Goal: Information Seeking & Learning: Learn about a topic

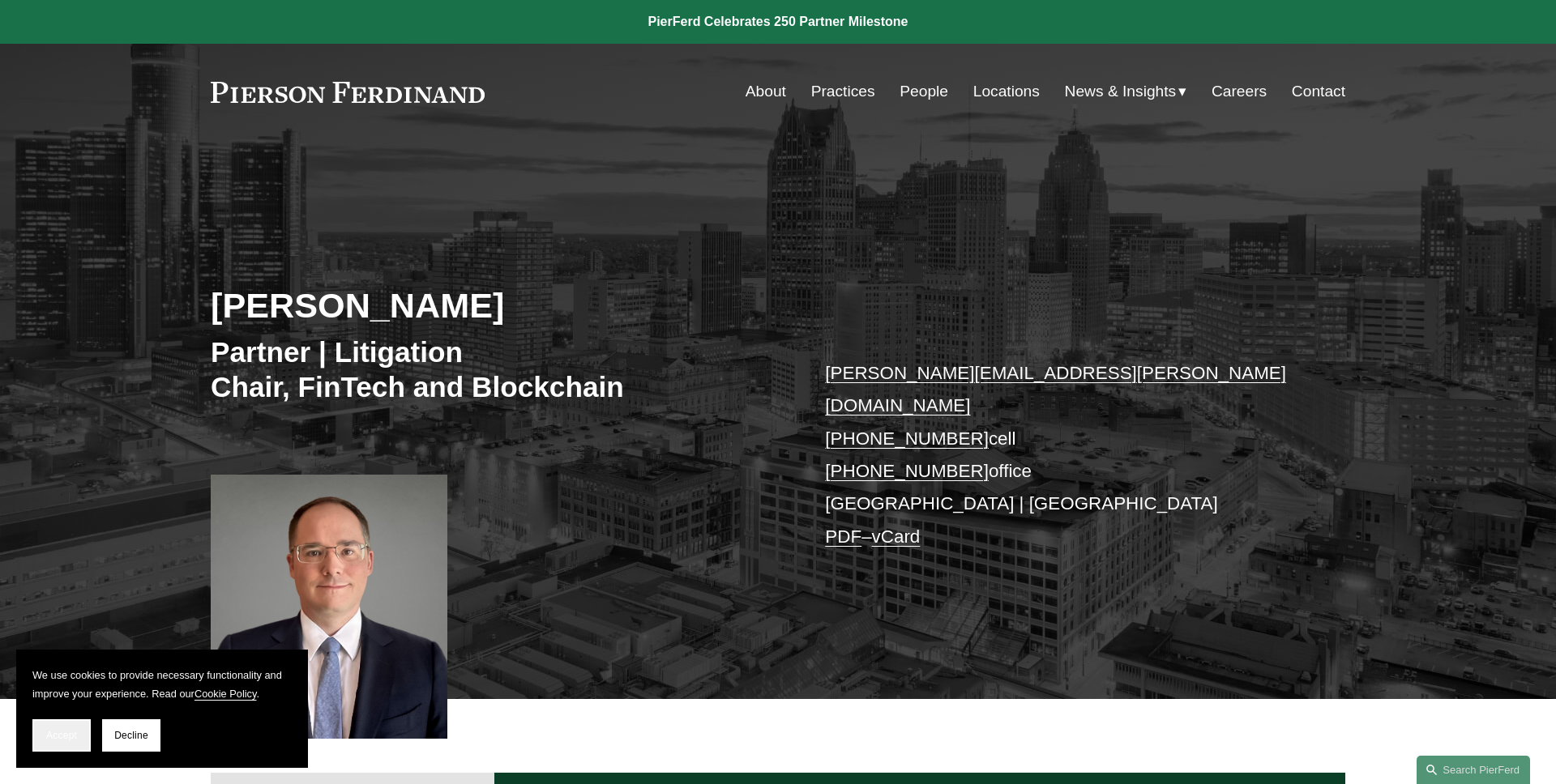
click at [45, 743] on button "Accept" at bounding box center [61, 736] width 58 height 33
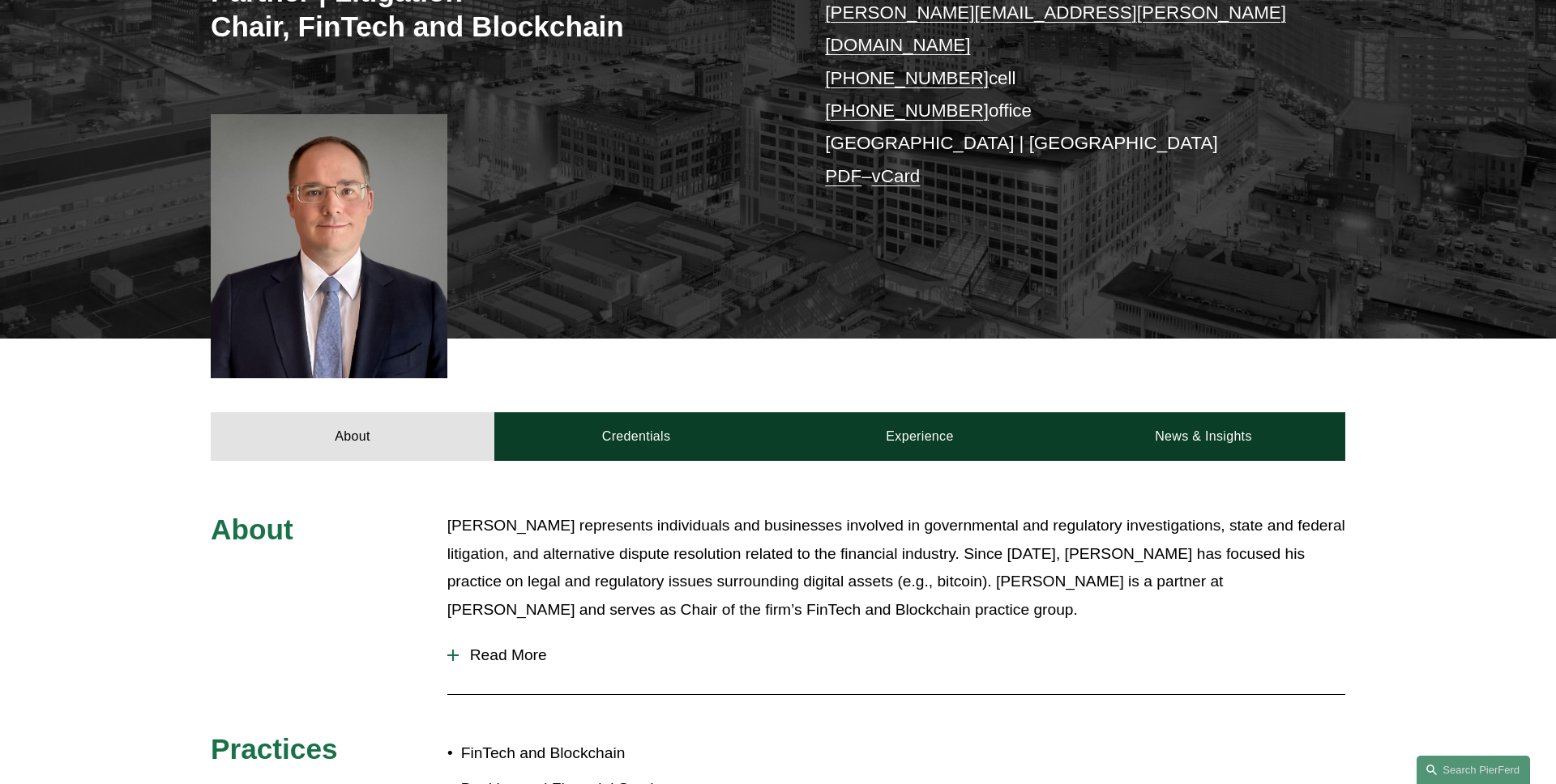
scroll to position [445, 0]
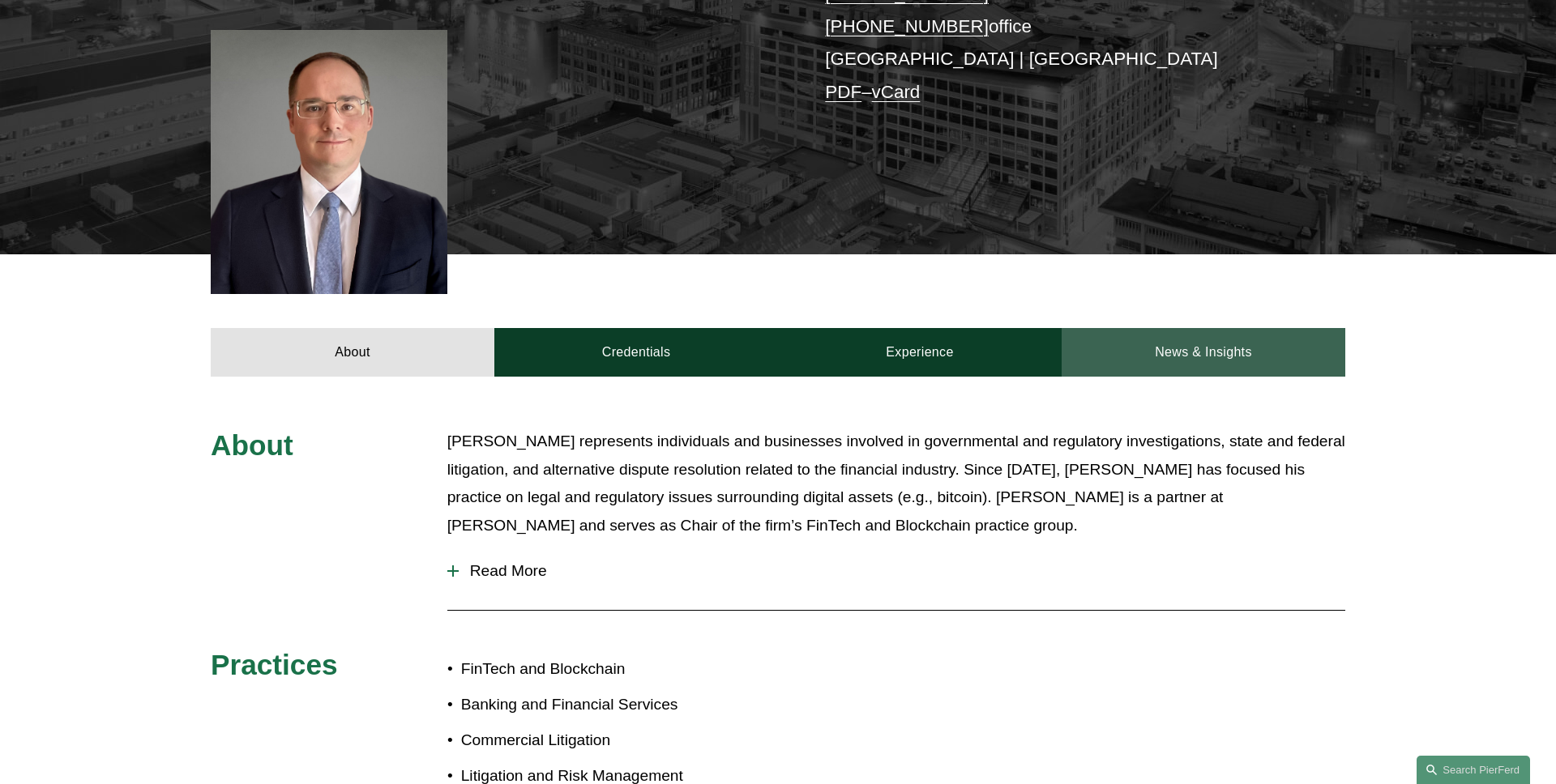
click at [1204, 329] on link "News & Insights" at bounding box center [1204, 352] width 284 height 48
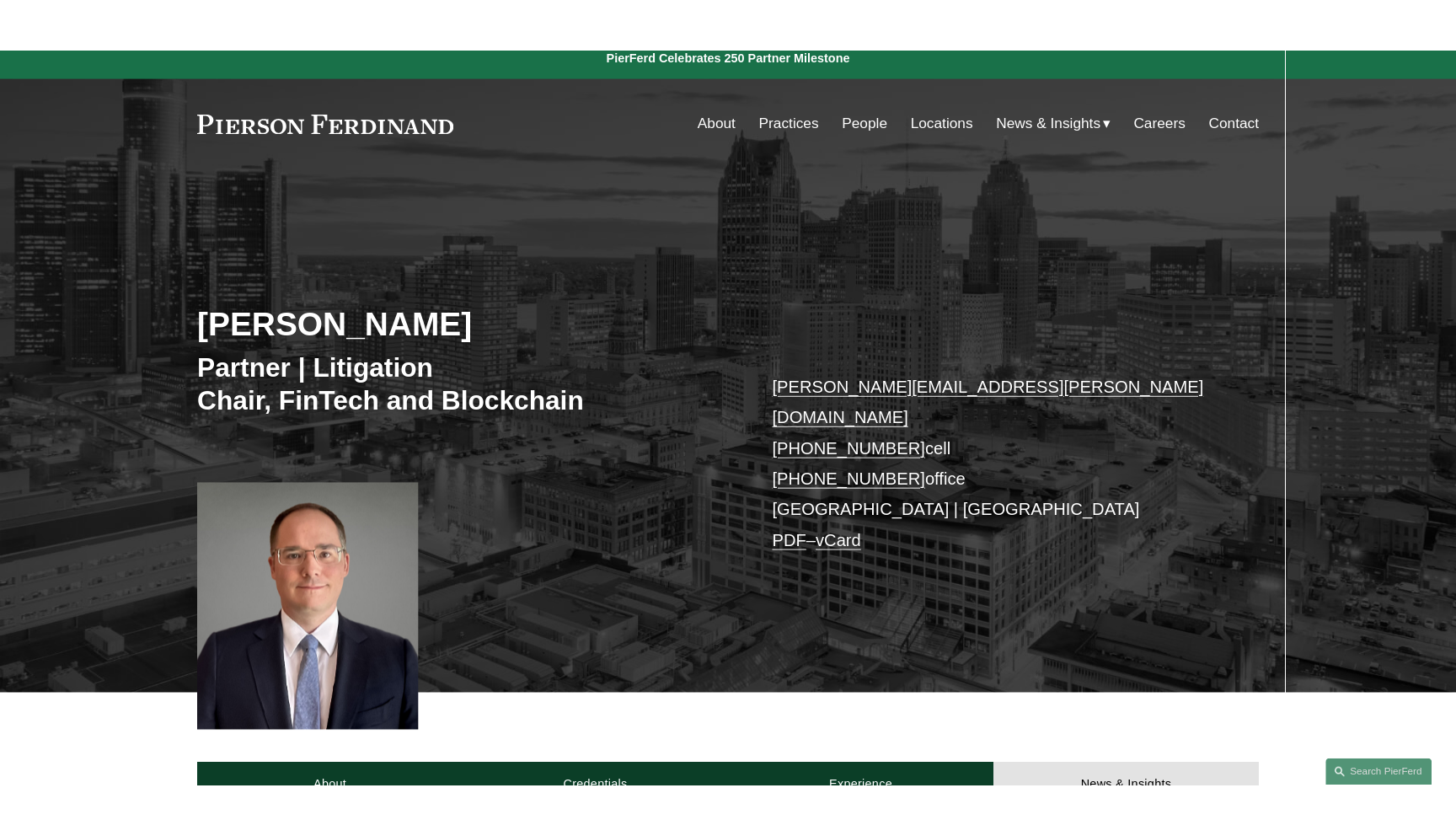
scroll to position [0, 0]
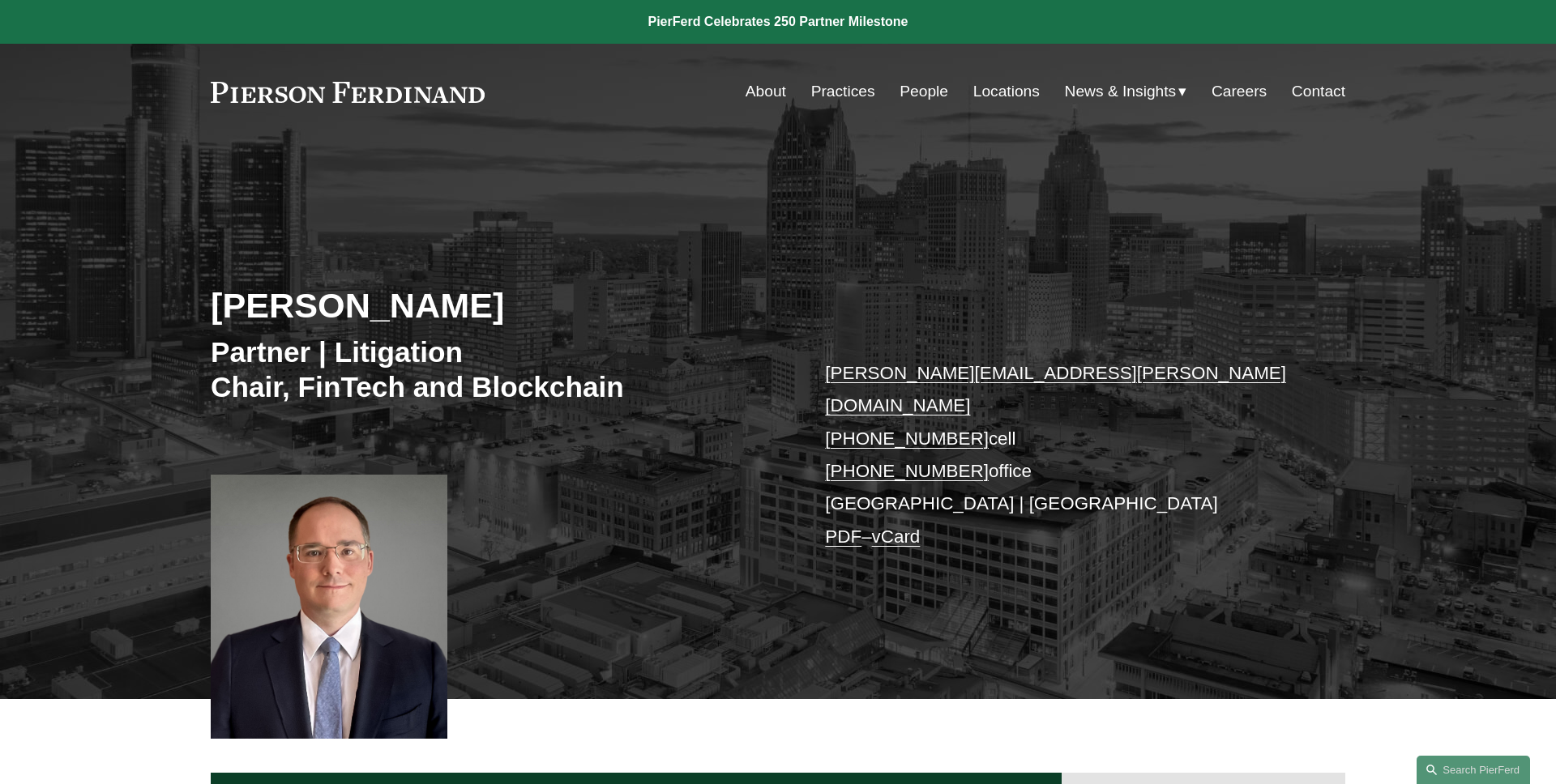
click at [0, 0] on span "Insights" at bounding box center [0, 0] width 0 height 0
click at [844, 186] on div "William Kraus Partner | Litigation Chair, FinTech and Blockchain william.kraus@…" at bounding box center [778, 442] width 1556 height 513
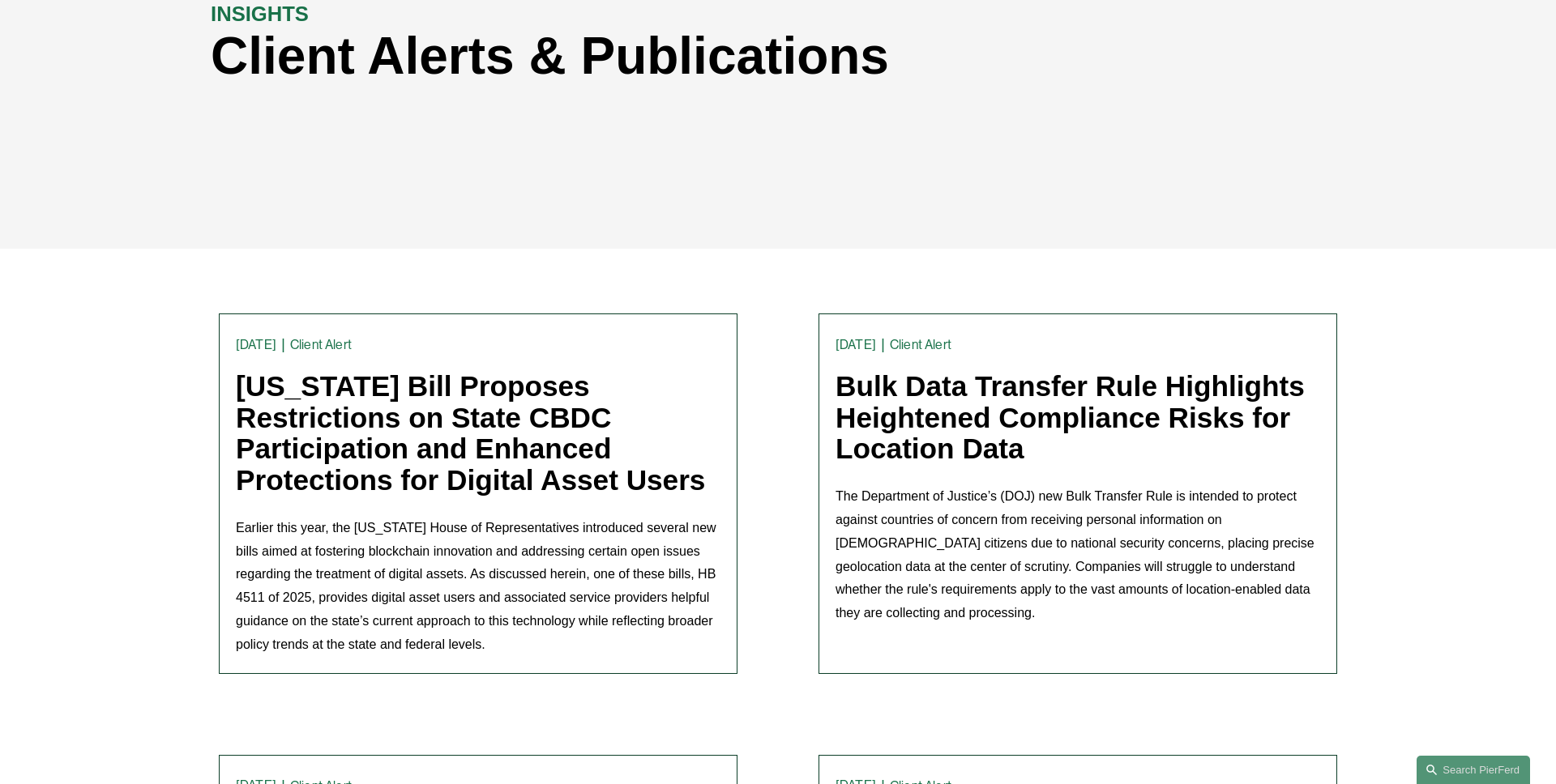
scroll to position [308, 0]
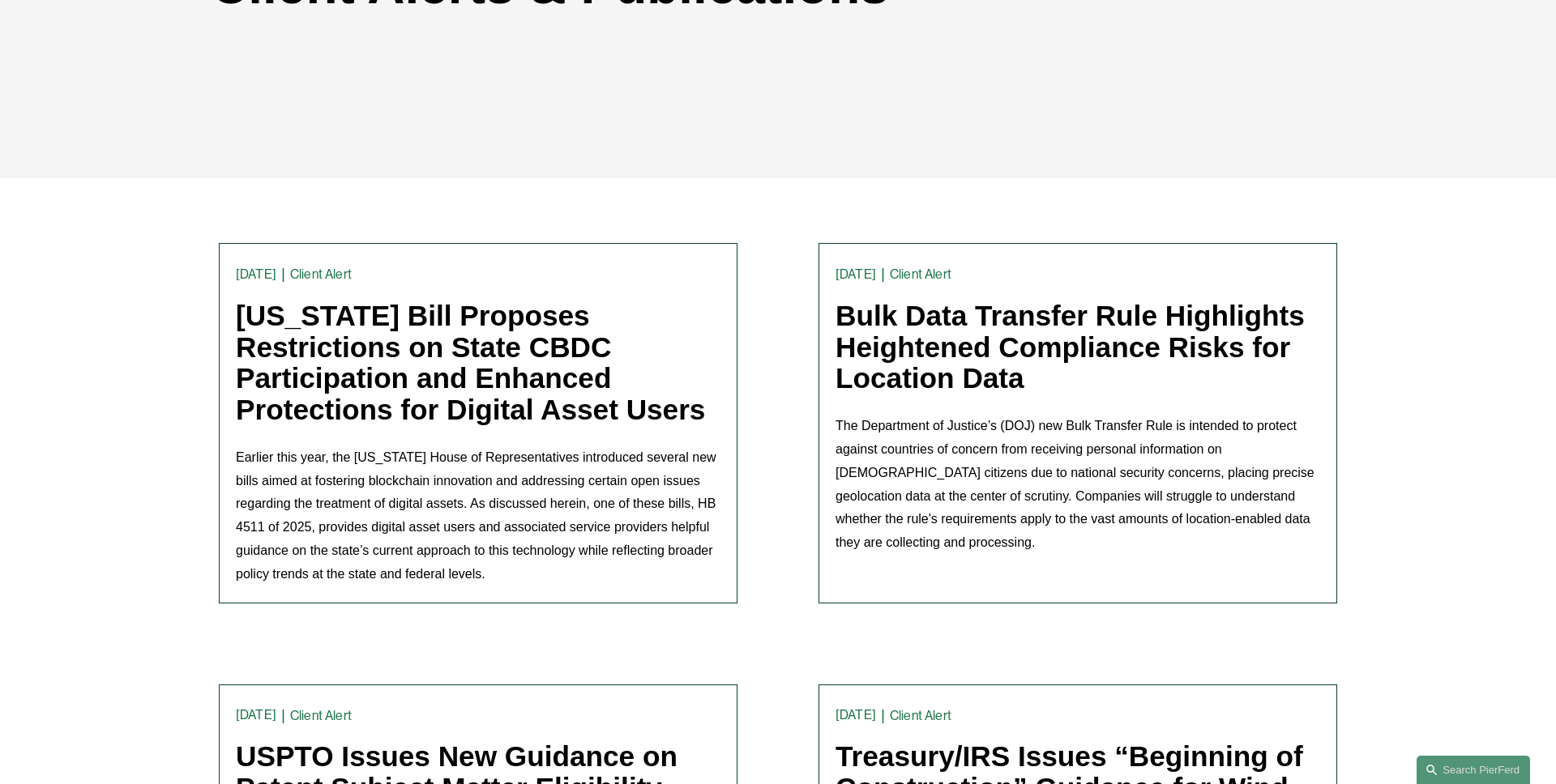
click at [441, 354] on link "Michigan Bill Proposes Restrictions on State CBDC Participation and Enhanced Pr…" at bounding box center [470, 362] width 470 height 125
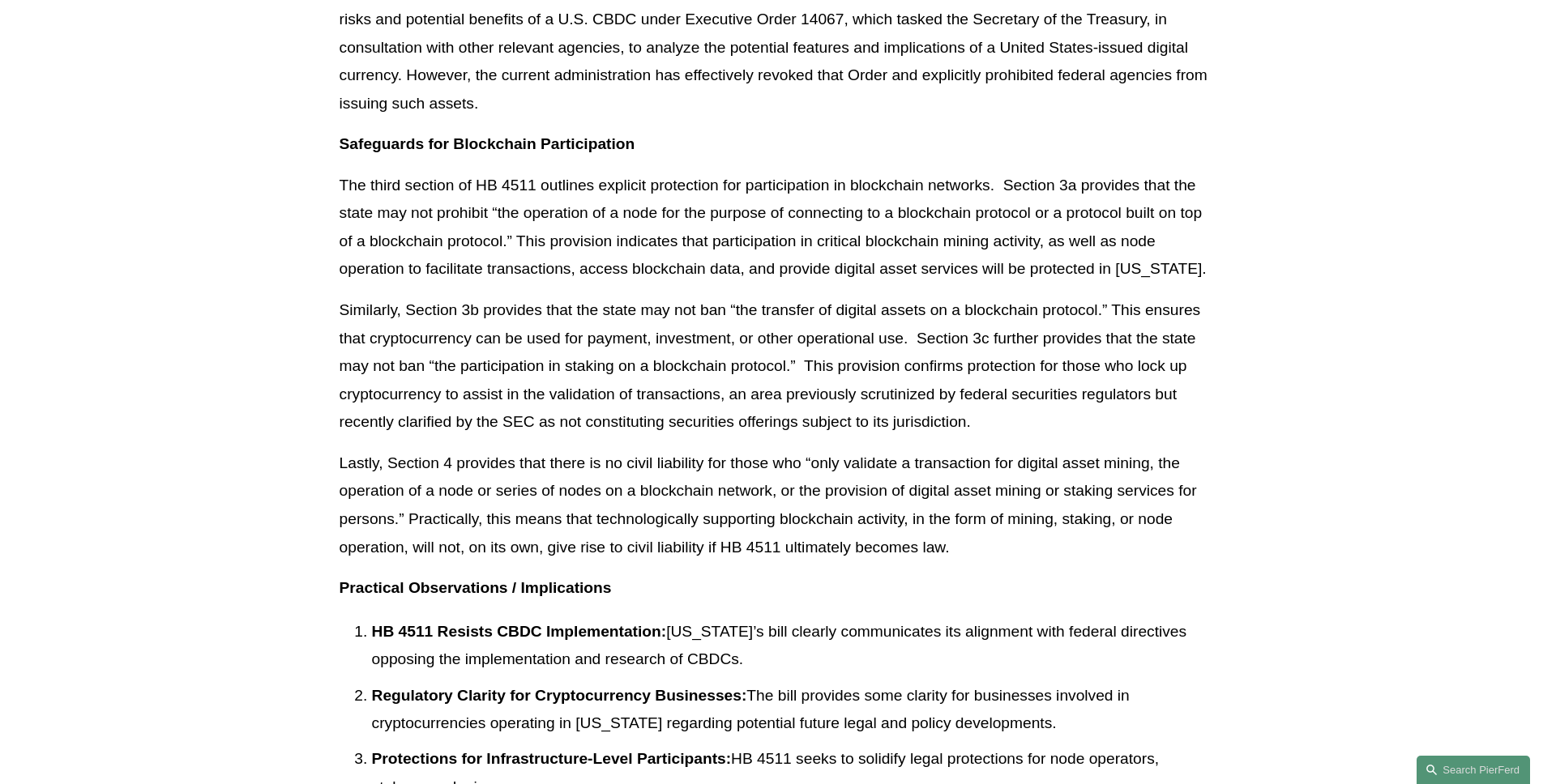
scroll to position [1300, 0]
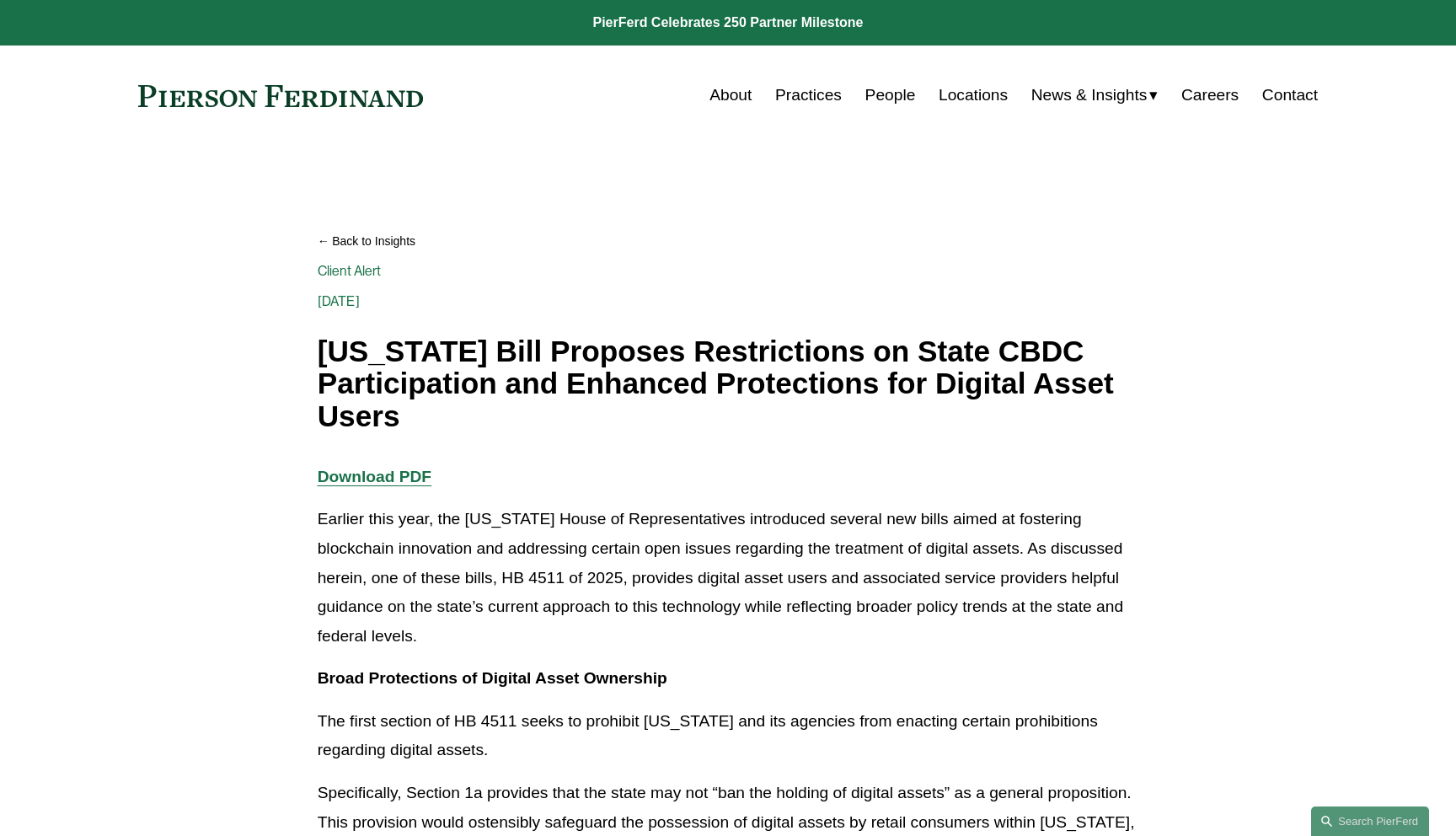
click at [763, 289] on div "Sep 2 Written By Trevor Rubin" at bounding box center [728, 293] width 821 height 31
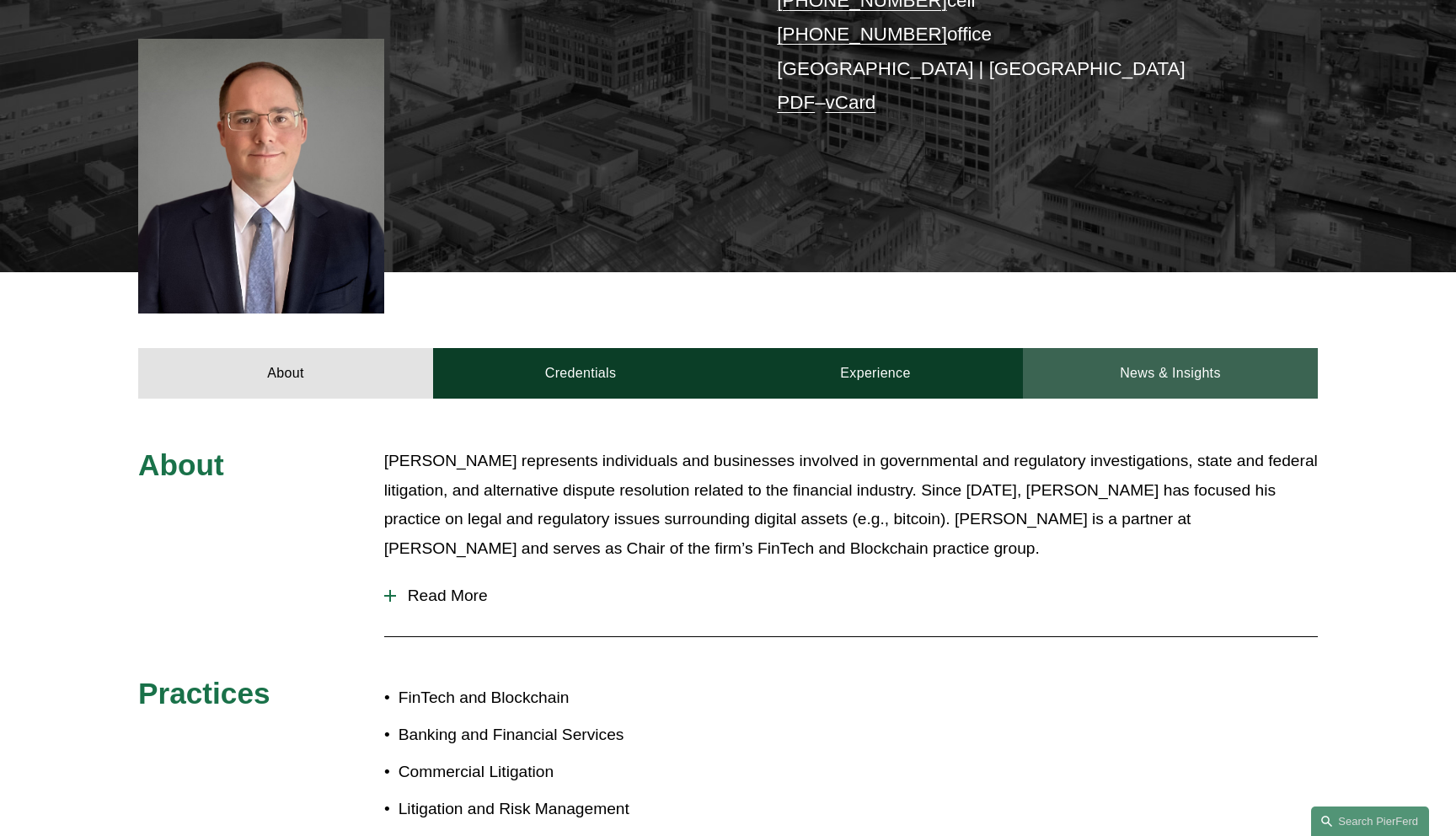
click at [1153, 360] on link "News & Insights" at bounding box center [1171, 372] width 295 height 50
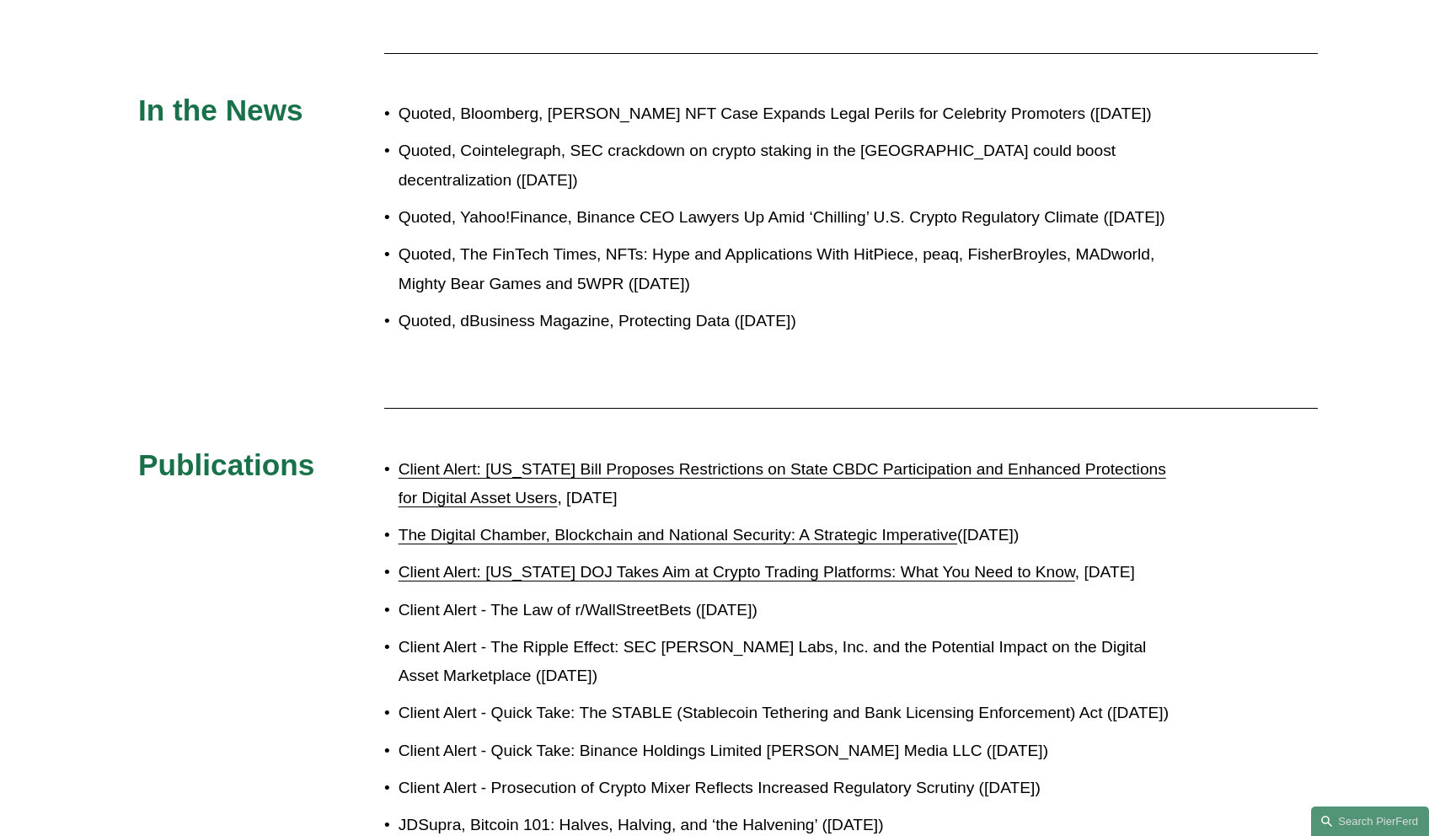
scroll to position [2159, 0]
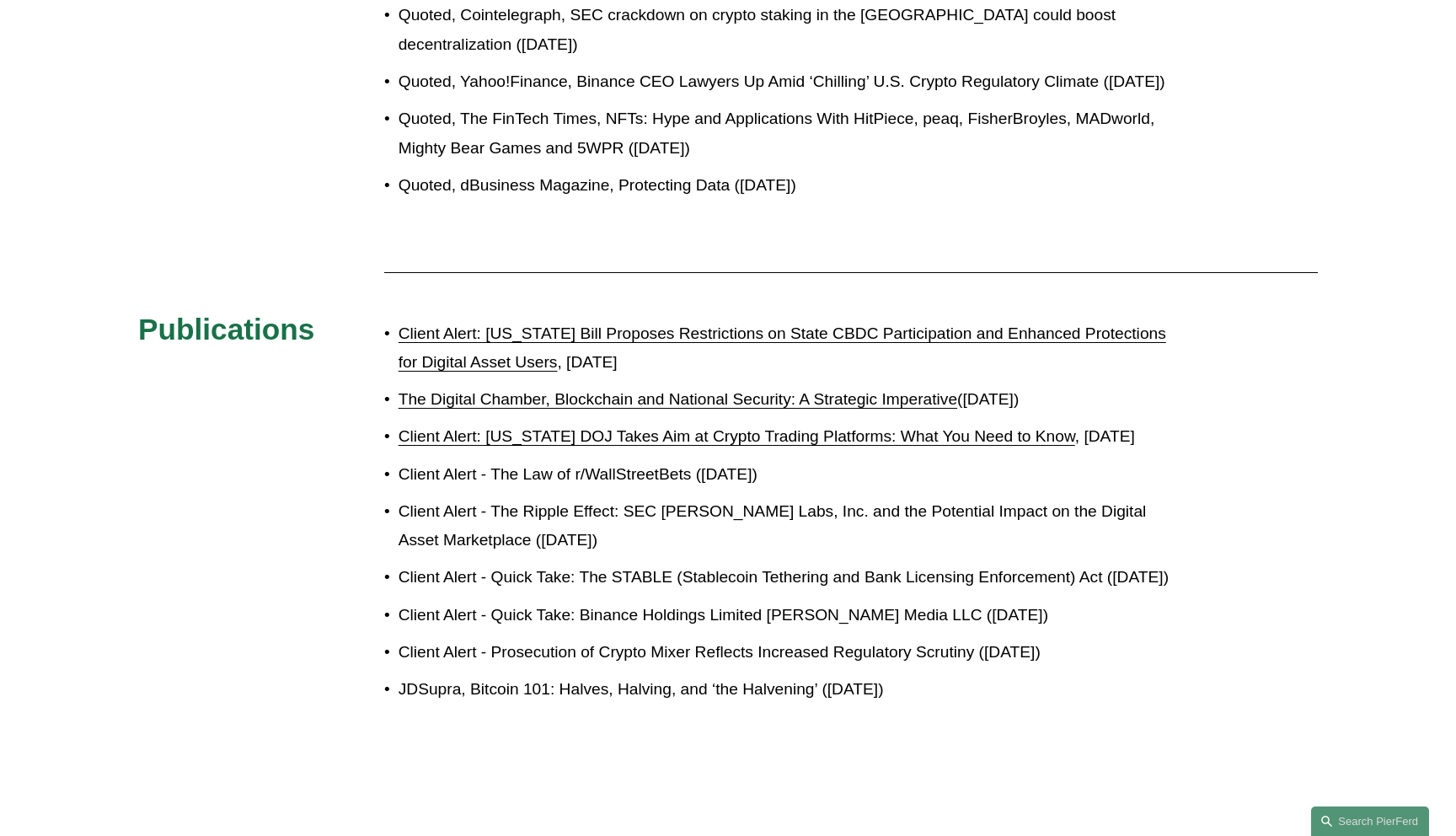
click at [679, 325] on link "Client Alert: Michigan Bill Proposes Restrictions on State CBDC Participation a…" at bounding box center [782, 348] width 768 height 47
